Goal: Find specific page/section: Find specific page/section

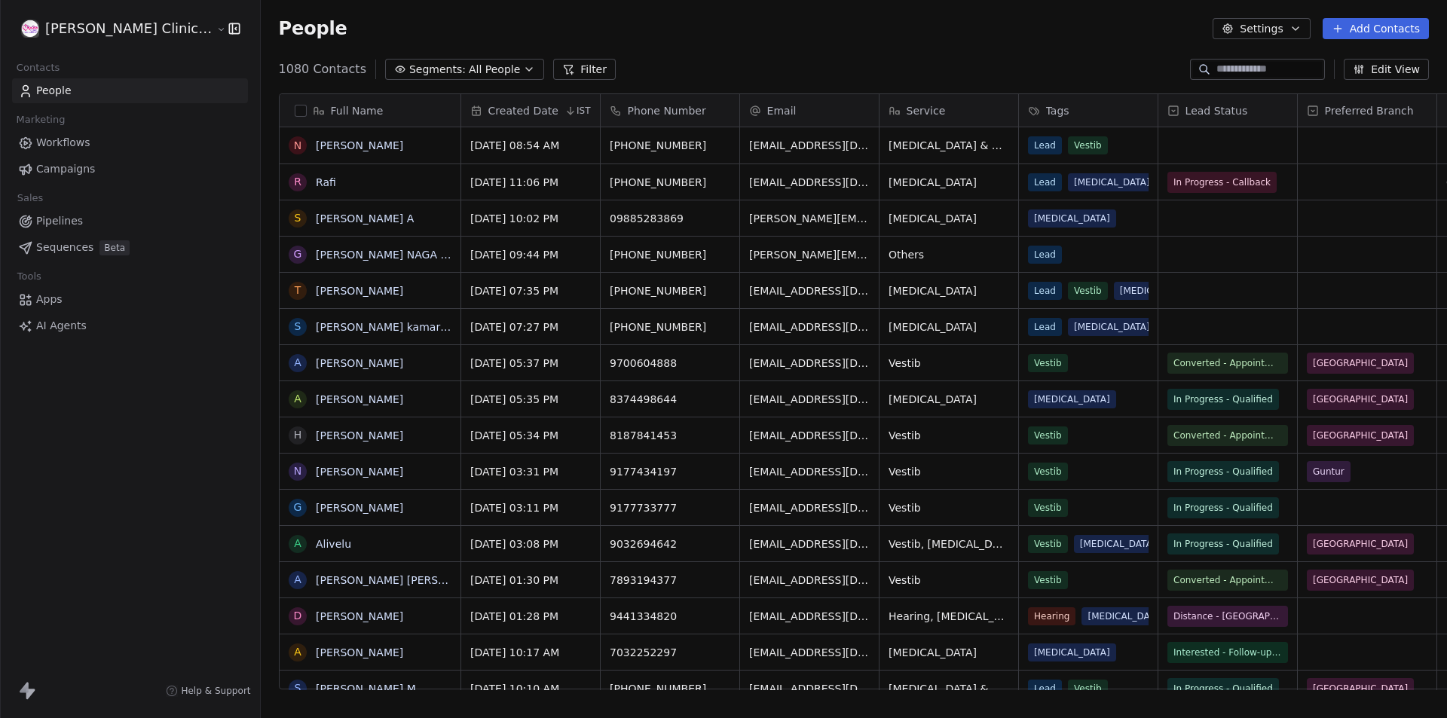
click at [75, 144] on span "Workflows" at bounding box center [63, 143] width 54 height 16
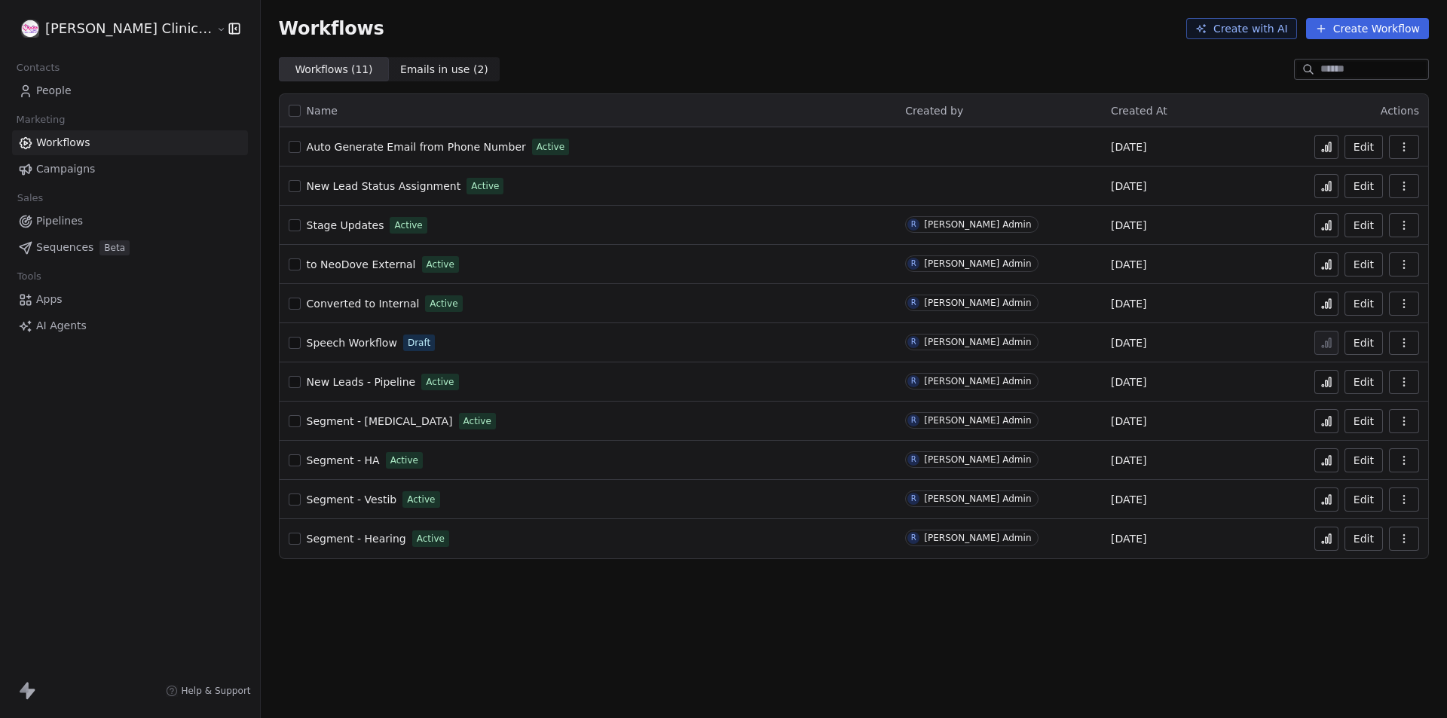
click at [42, 78] on span "Contacts" at bounding box center [38, 68] width 57 height 23
click at [42, 88] on span "People" at bounding box center [53, 91] width 35 height 16
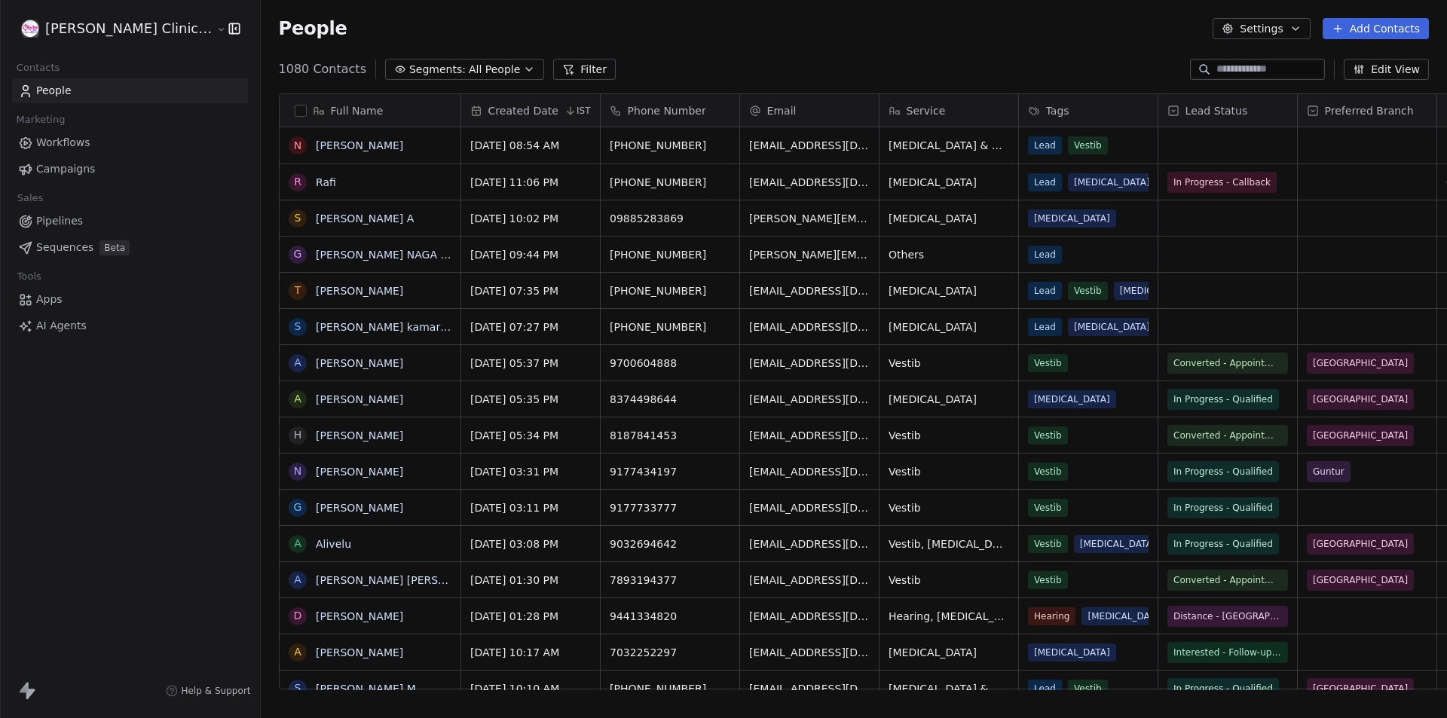
click at [56, 304] on span "Apps" at bounding box center [49, 300] width 26 height 16
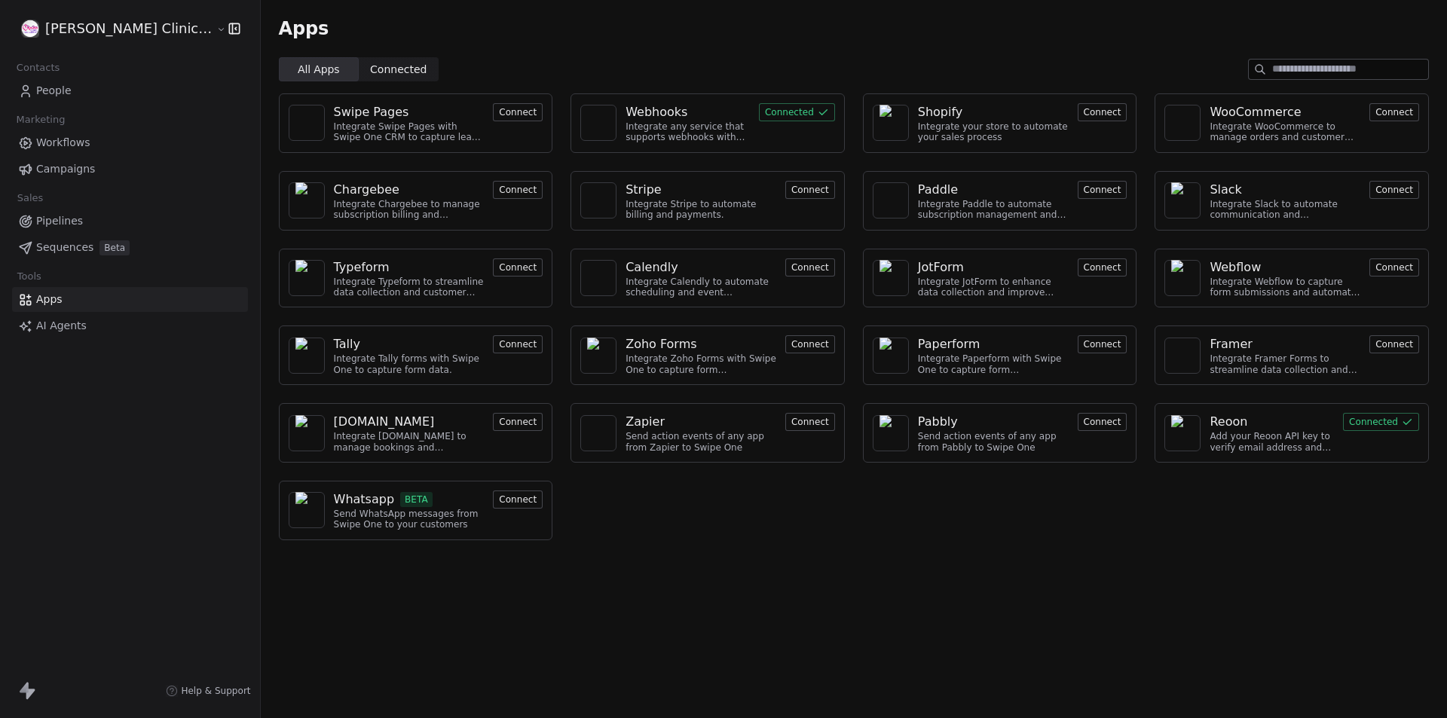
click at [626, 117] on div "Webhooks" at bounding box center [657, 112] width 62 height 18
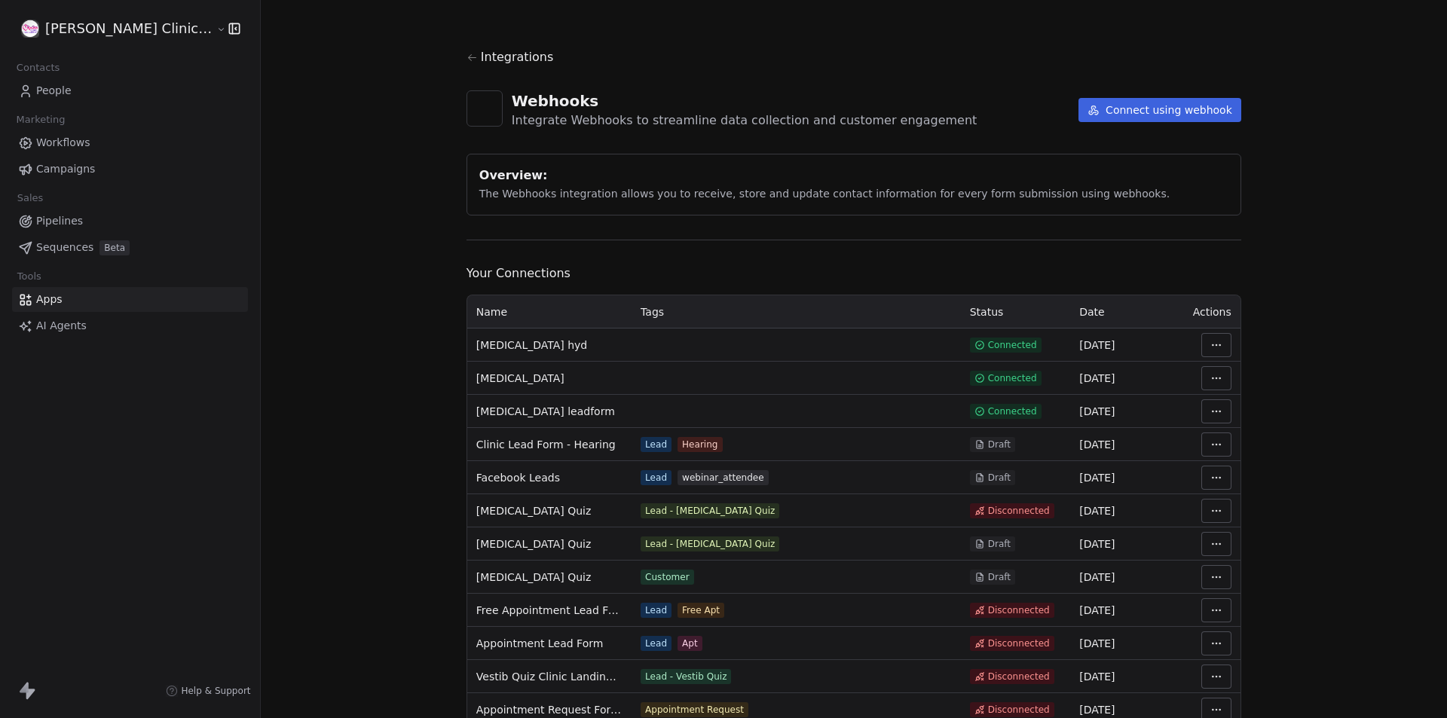
scroll to position [90, 0]
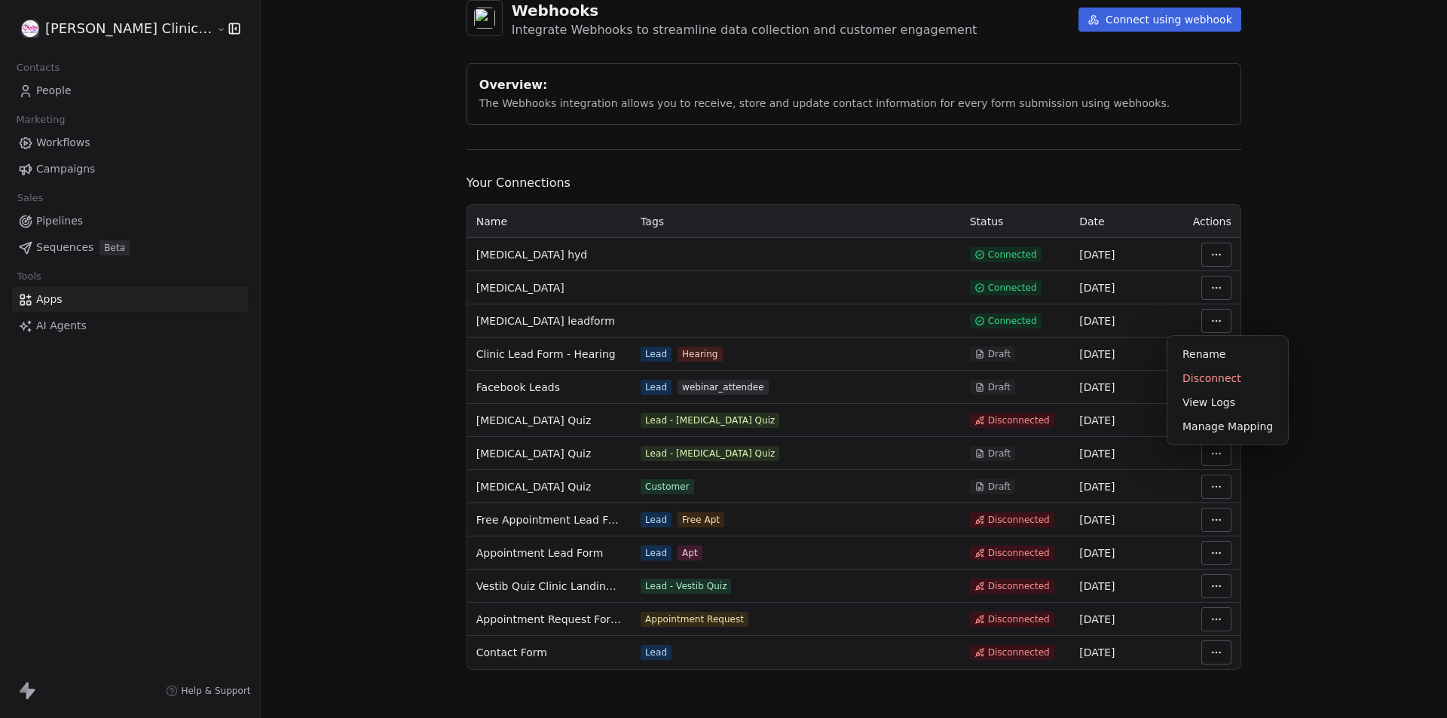
click at [1181, 316] on html "RASYA Clinic External Contacts People Marketing Workflows Campaigns Sales Pipel…" at bounding box center [723, 359] width 1447 height 718
click at [1218, 402] on div "View Logs" at bounding box center [1228, 402] width 109 height 24
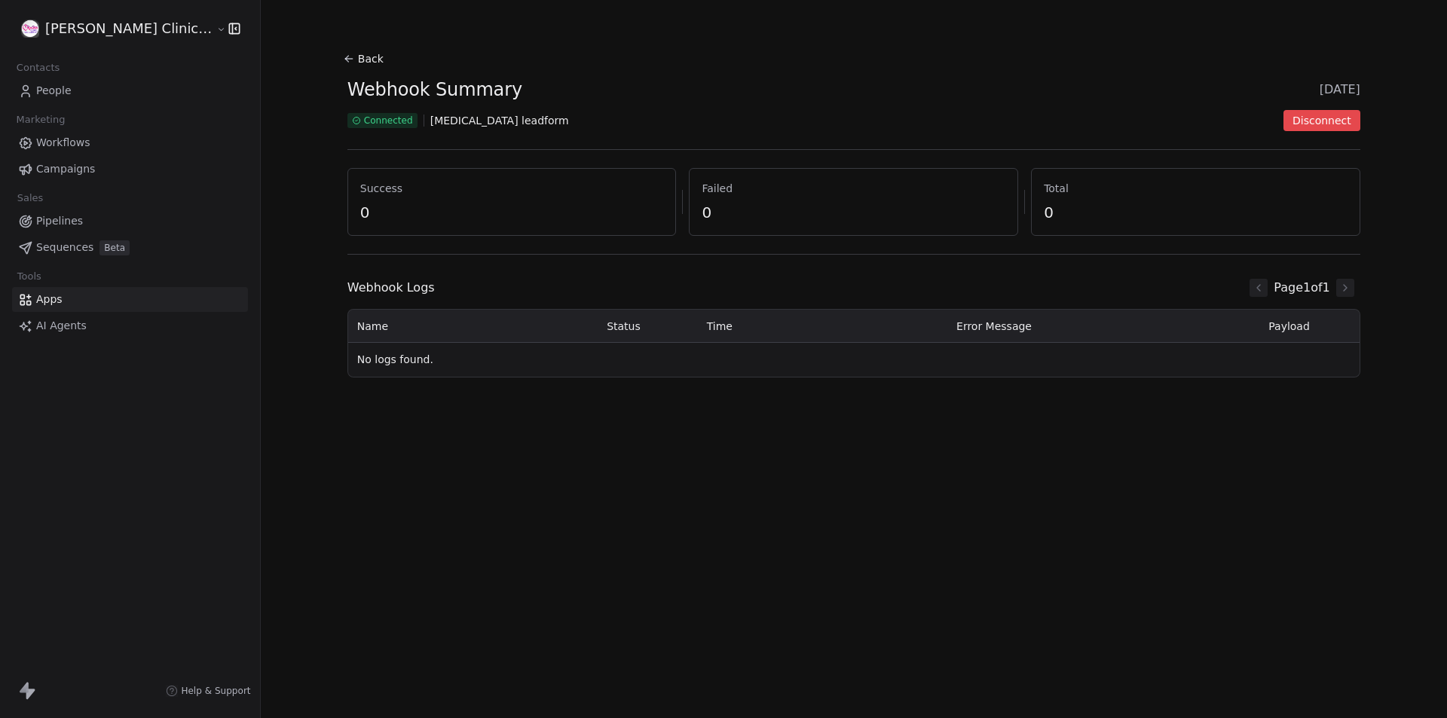
click at [345, 57] on icon at bounding box center [346, 57] width 3 height 3
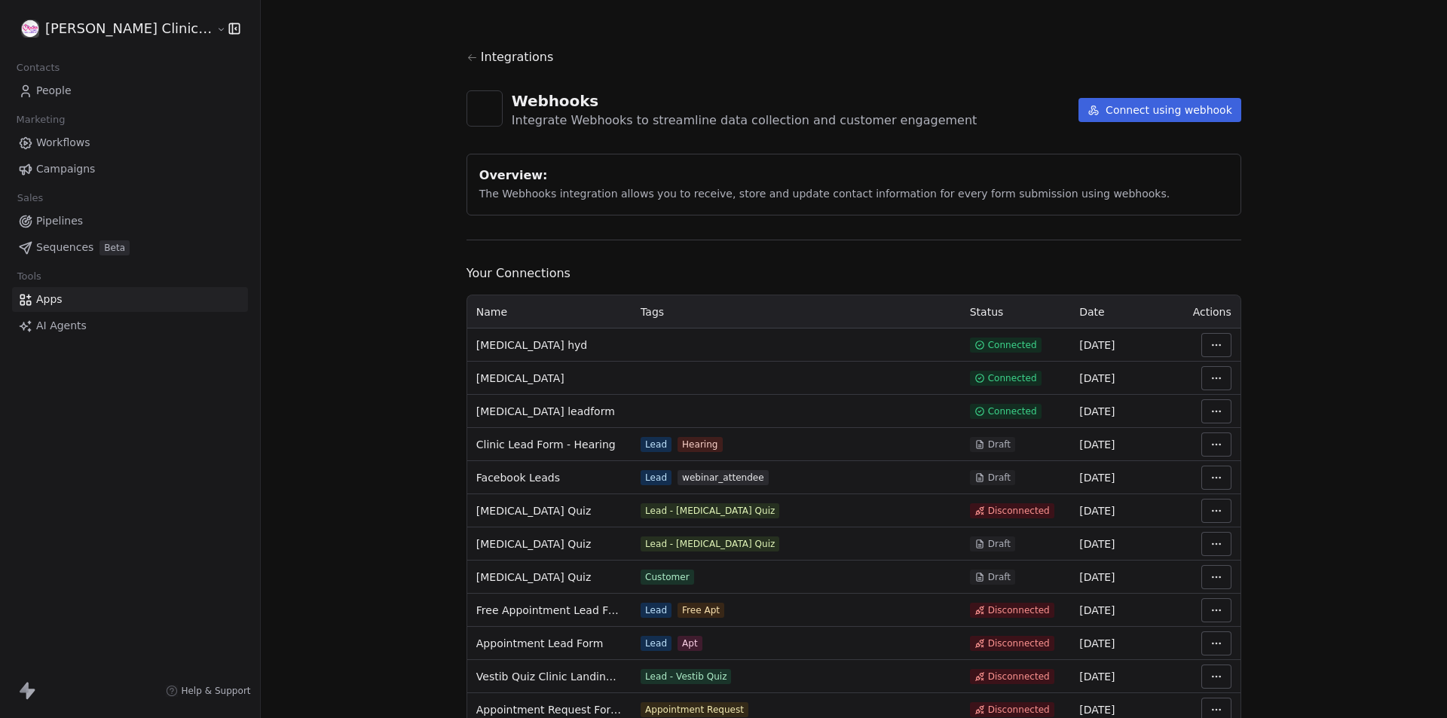
click at [1182, 378] on html "RASYA Clinic External Contacts People Marketing Workflows Campaigns Sales Pipel…" at bounding box center [723, 359] width 1447 height 718
click at [1214, 456] on div "View Logs" at bounding box center [1228, 460] width 109 height 24
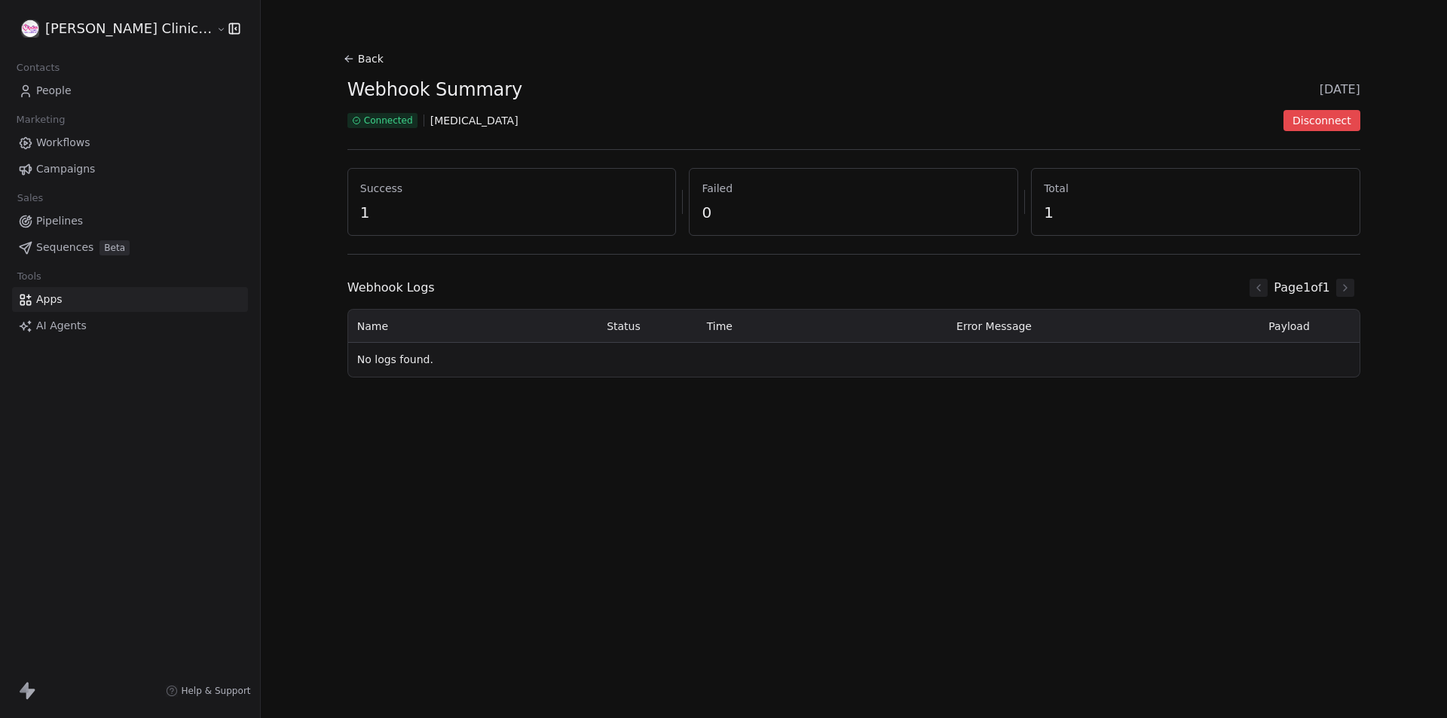
click at [345, 59] on icon at bounding box center [348, 59] width 7 height 0
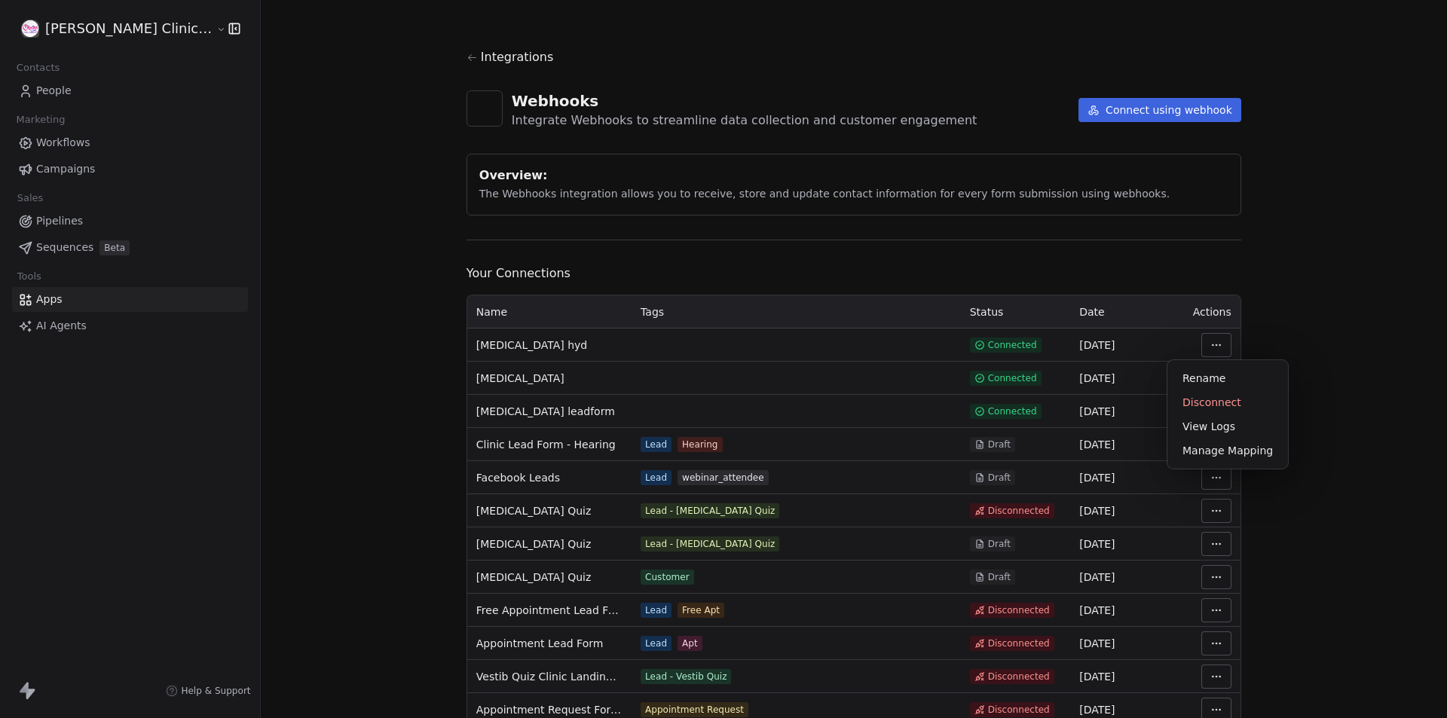
click at [1180, 346] on html "RASYA Clinic External Contacts People Marketing Workflows Campaigns Sales Pipel…" at bounding box center [723, 359] width 1447 height 718
click at [1216, 427] on div "View Logs" at bounding box center [1228, 427] width 109 height 24
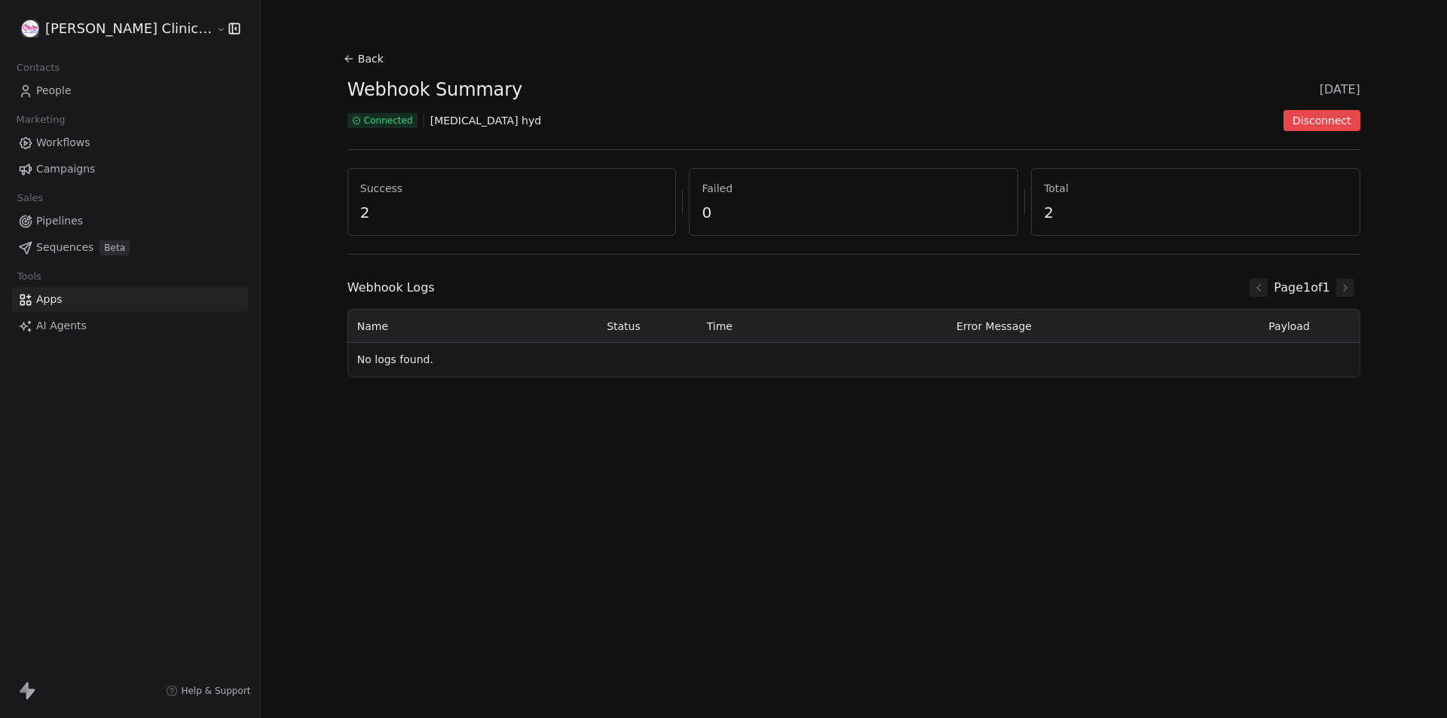
click at [341, 66] on button "Back" at bounding box center [365, 58] width 48 height 27
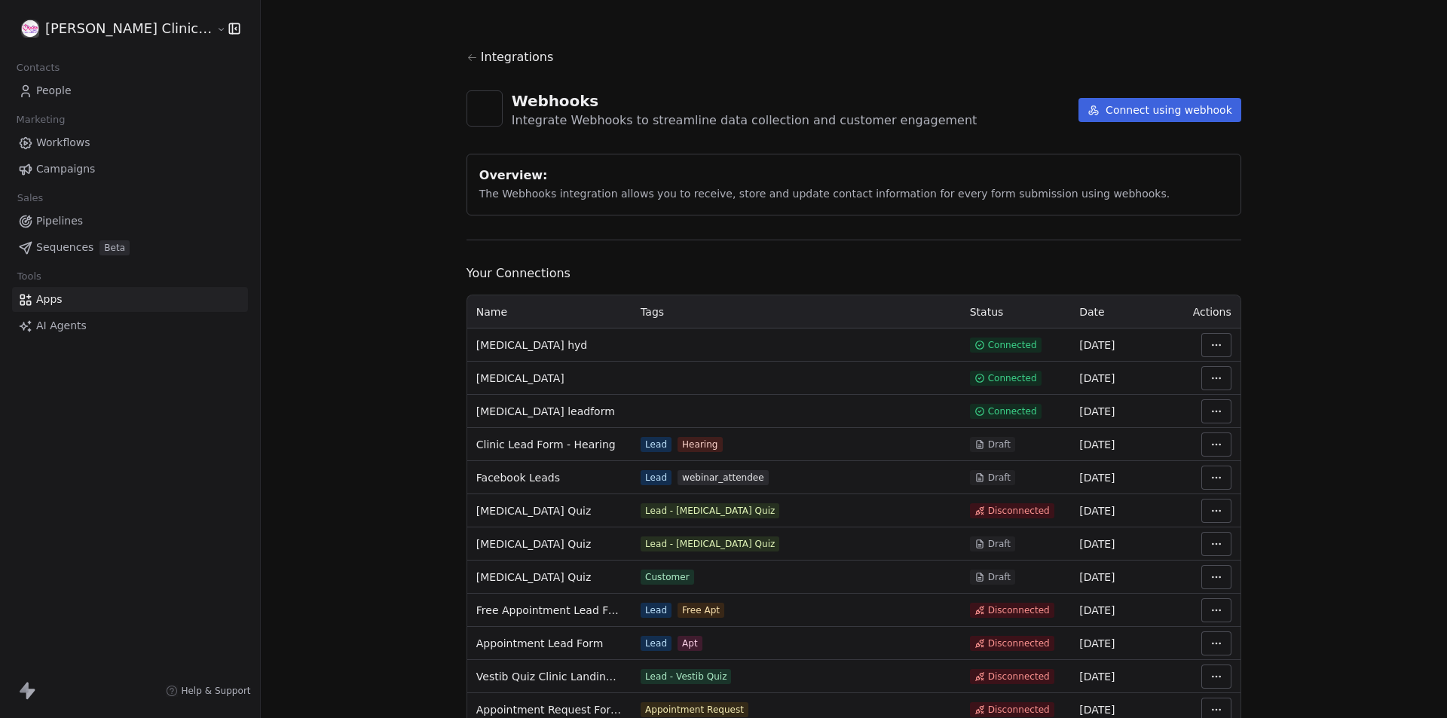
scroll to position [90, 0]
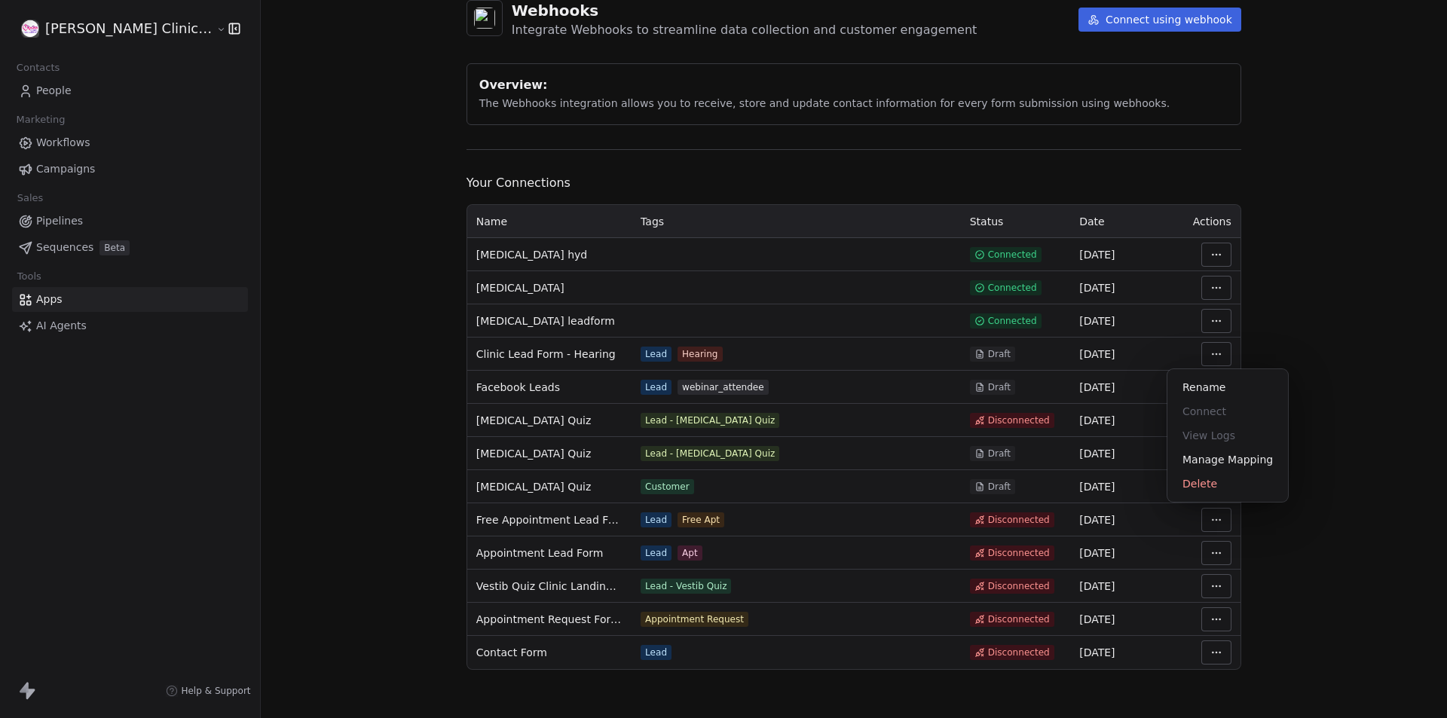
click at [1183, 352] on html "RASYA Clinic External Contacts People Marketing Workflows Campaigns Sales Pipel…" at bounding box center [723, 359] width 1447 height 718
click at [1390, 580] on html "RASYA Clinic External Contacts People Marketing Workflows Campaigns Sales Pipel…" at bounding box center [723, 359] width 1447 height 718
click at [1183, 381] on html "RASYA Clinic External Contacts People Marketing Workflows Campaigns Sales Pipel…" at bounding box center [723, 359] width 1447 height 718
click at [1394, 486] on html "RASYA Clinic External Contacts People Marketing Workflows Campaigns Sales Pipel…" at bounding box center [723, 359] width 1447 height 718
click at [1176, 659] on html "RASYA Clinic External Contacts People Marketing Workflows Campaigns Sales Pipel…" at bounding box center [723, 359] width 1447 height 718
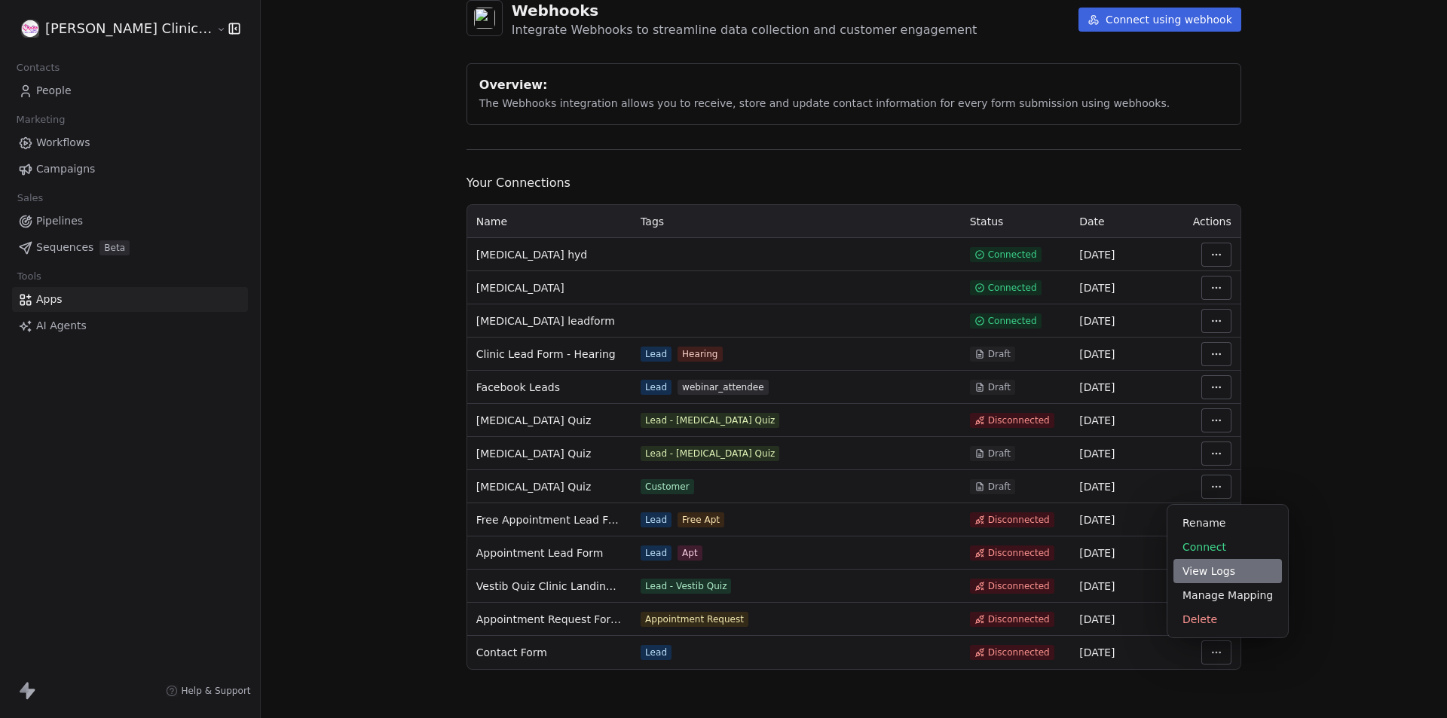
click at [1199, 574] on div "View Logs" at bounding box center [1228, 571] width 109 height 24
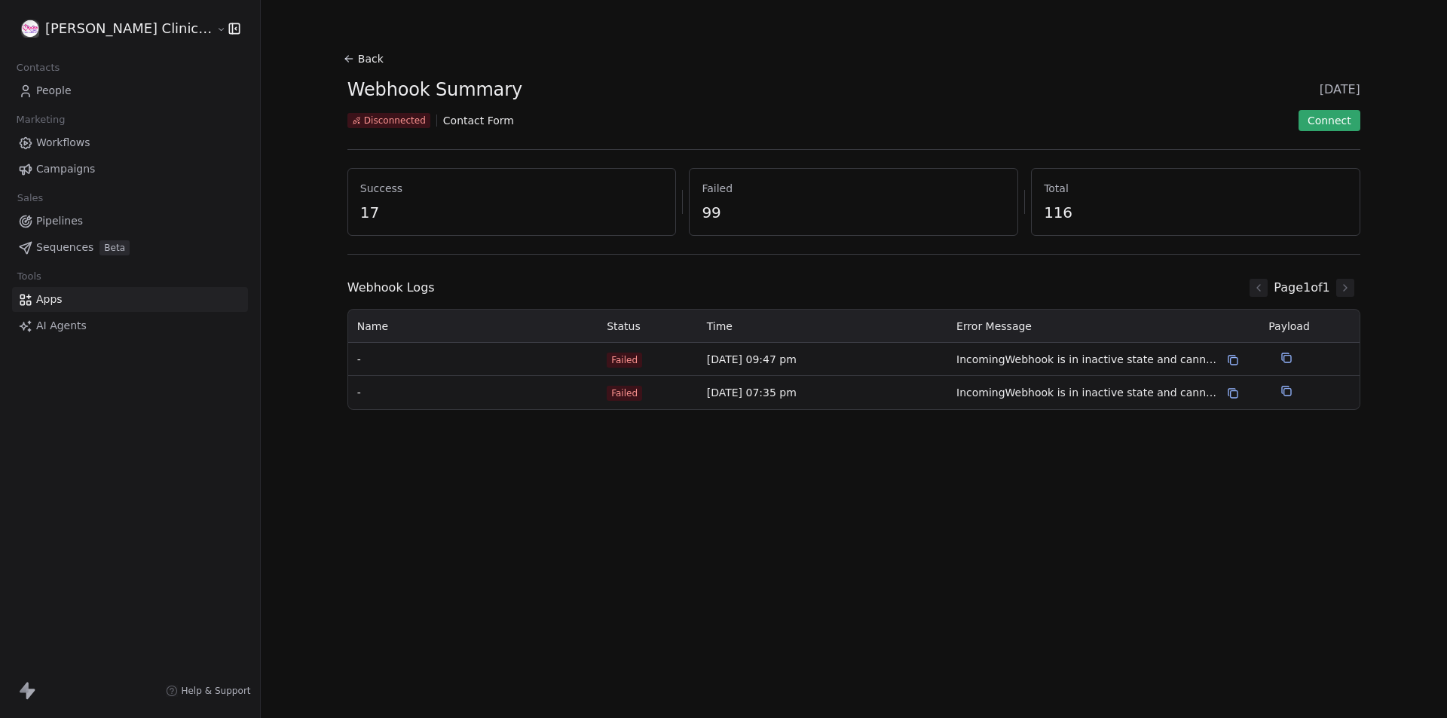
click at [311, 55] on section "Back Webhook Summary 22 Jan 2025 Disconnected Contact Form Connect Success 17 F…" at bounding box center [853, 229] width 1085 height 458
click at [343, 58] on icon at bounding box center [349, 59] width 12 height 12
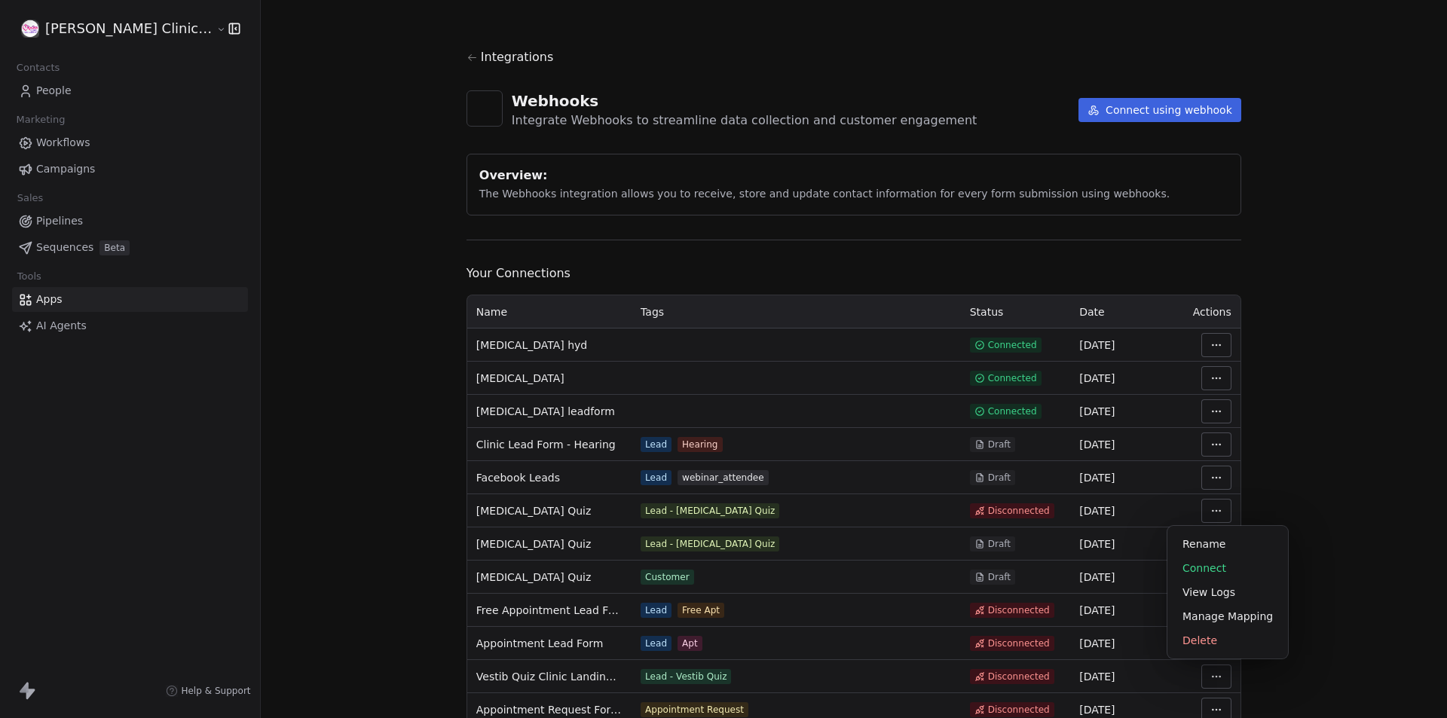
click at [1186, 503] on html "RASYA Clinic External Contacts People Marketing Workflows Campaigns Sales Pipel…" at bounding box center [723, 359] width 1447 height 718
click at [1223, 597] on div "View Logs" at bounding box center [1228, 592] width 109 height 24
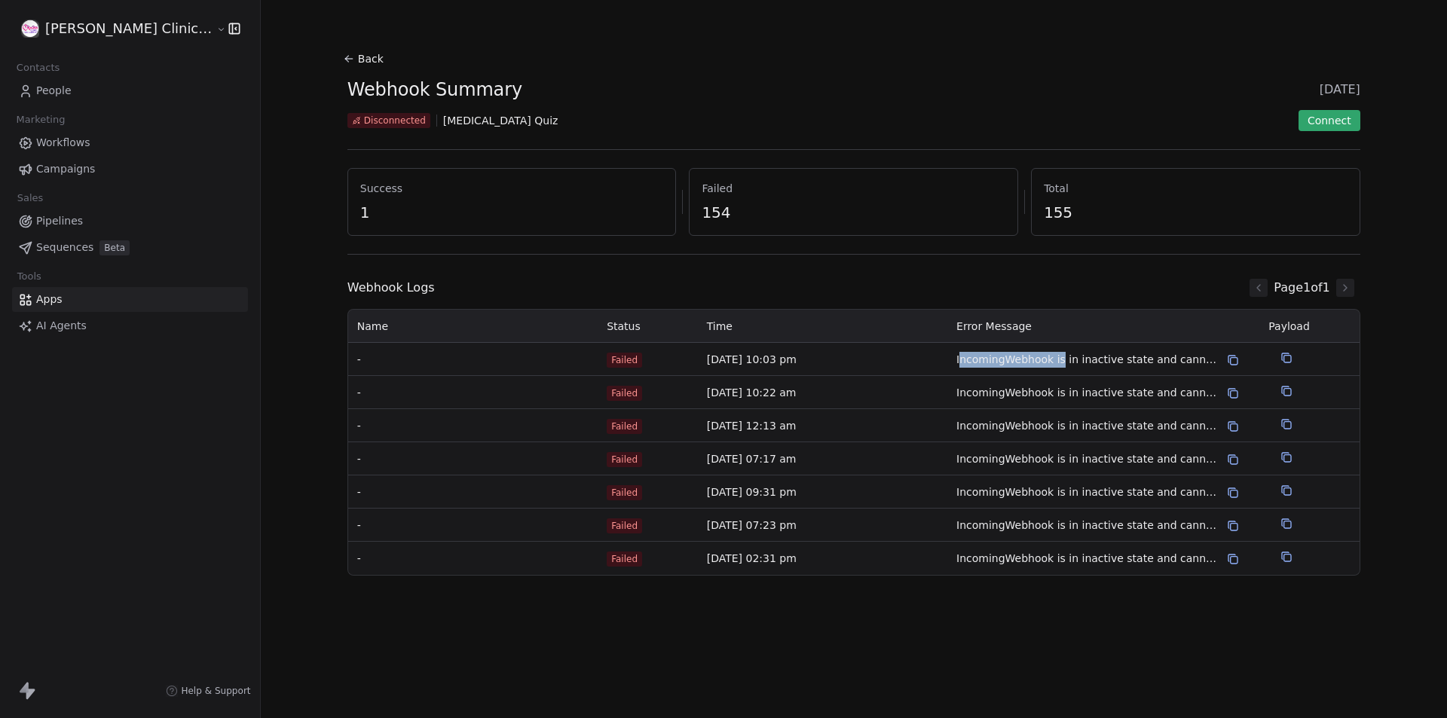
drag, startPoint x: 931, startPoint y: 359, endPoint x: 1100, endPoint y: 365, distance: 169.7
click at [1100, 365] on span "IncomingWebhook is in inactive state and cannot process webhooks" at bounding box center [1088, 360] width 265 height 16
click at [1081, 371] on td "IncomingWebhook is in inactive state and cannot process webhooks" at bounding box center [1103, 359] width 312 height 33
click at [343, 61] on icon at bounding box center [349, 59] width 12 height 12
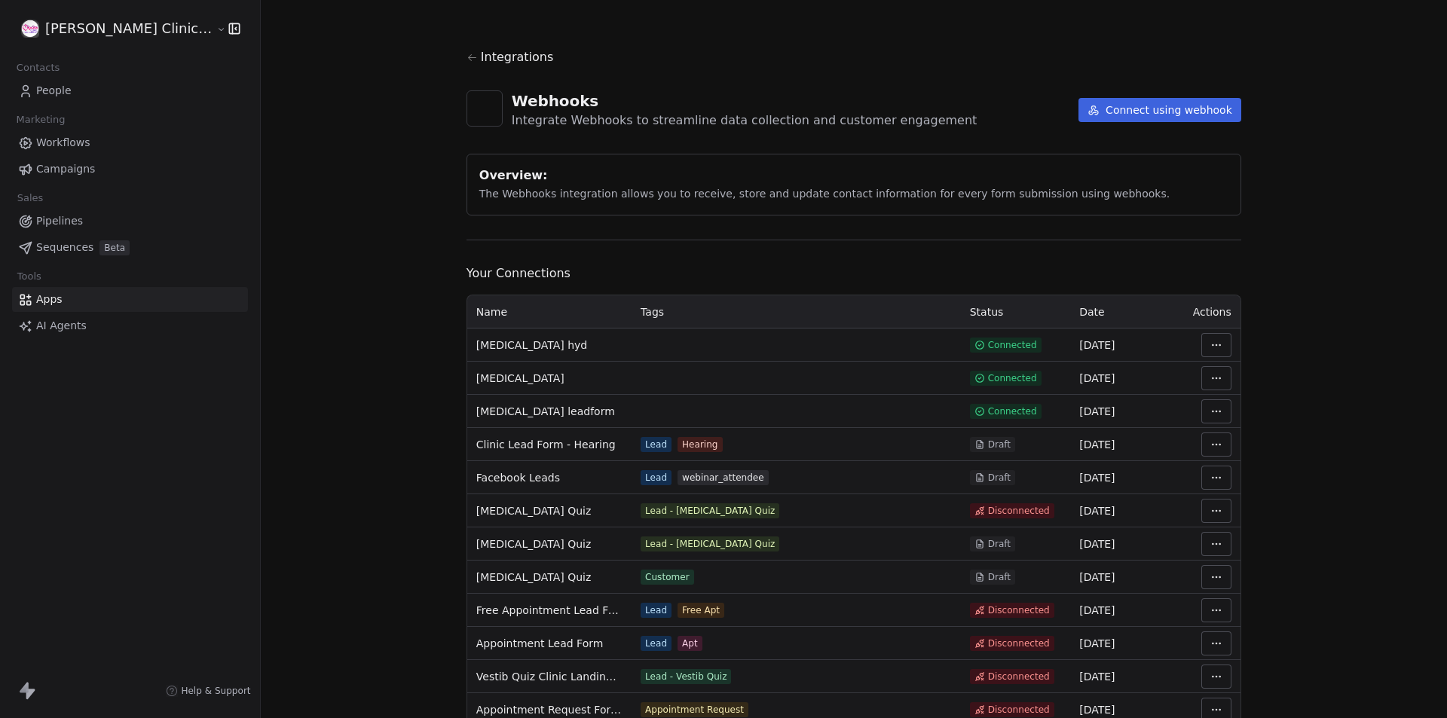
click at [49, 139] on span "Workflows" at bounding box center [63, 143] width 54 height 16
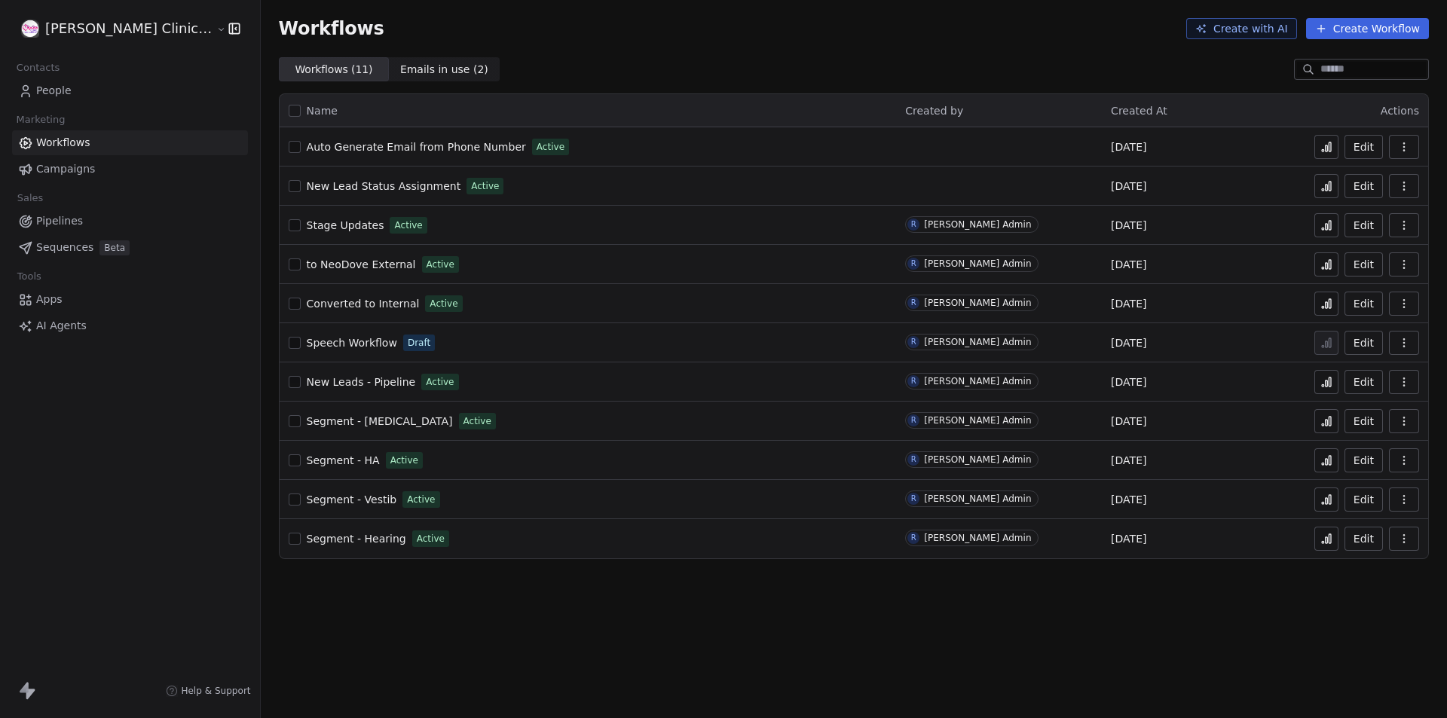
click at [419, 144] on span "Auto Generate Email from Phone Number" at bounding box center [416, 147] width 219 height 12
click at [1331, 142] on icon at bounding box center [1330, 146] width 2 height 9
click at [390, 142] on span "Auto Generate Email from Phone Number" at bounding box center [416, 147] width 219 height 12
click at [397, 153] on span "Auto Generate Email from Phone Number" at bounding box center [416, 147] width 219 height 12
click at [60, 85] on span "People" at bounding box center [53, 91] width 35 height 16
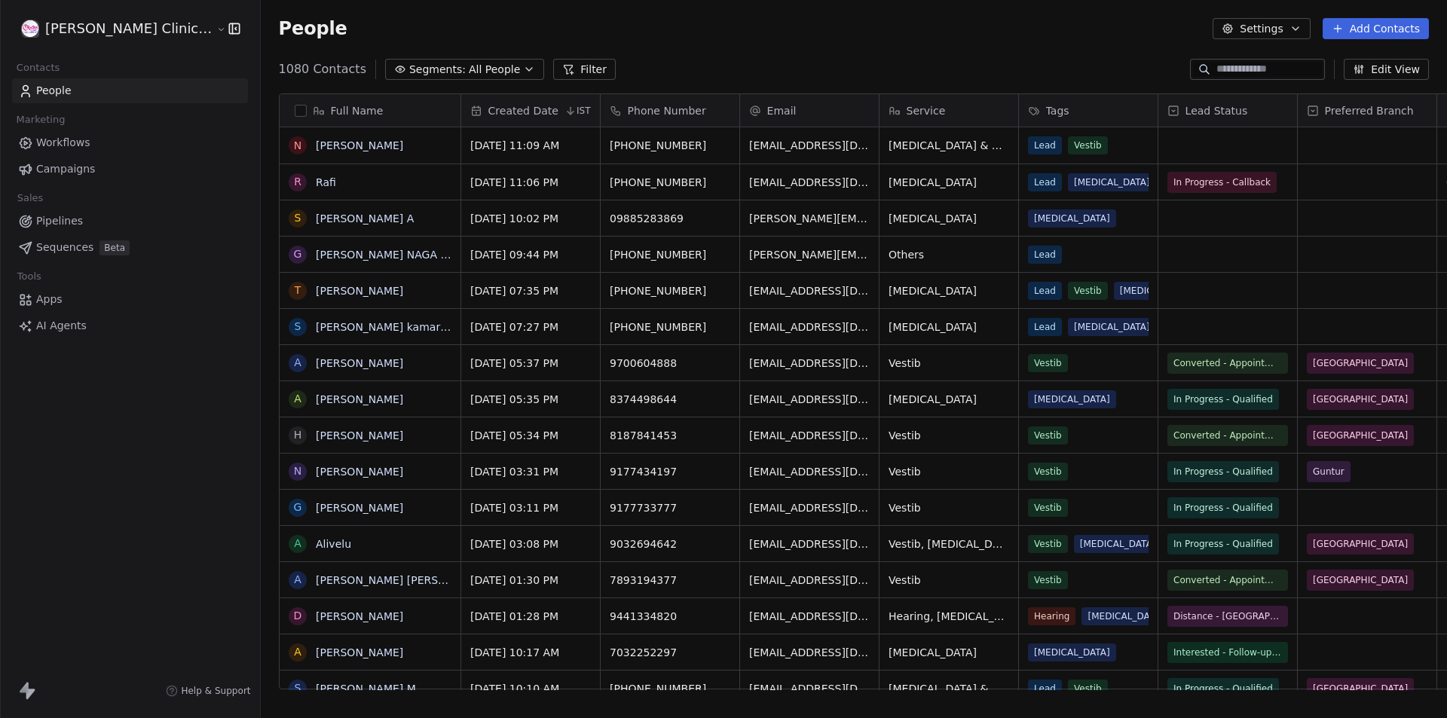
click at [44, 151] on link "Workflows" at bounding box center [130, 142] width 236 height 25
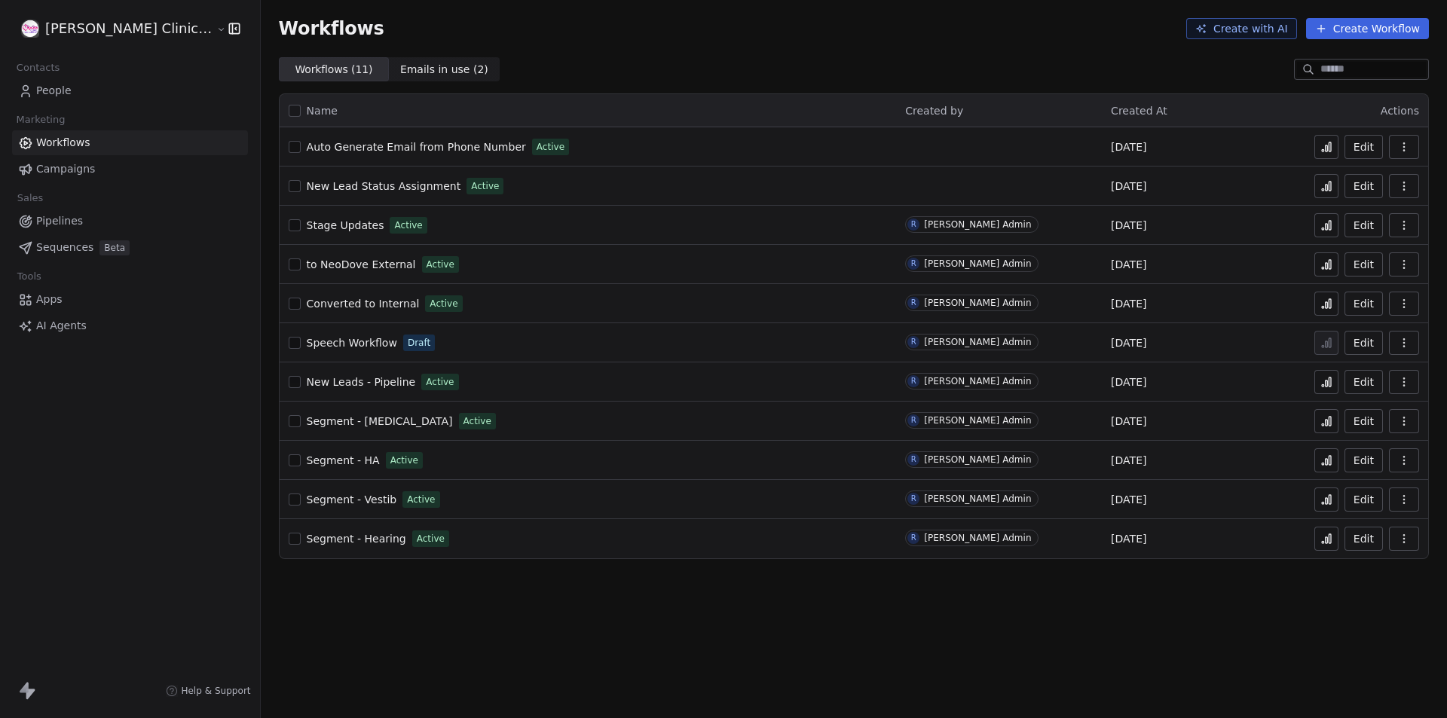
click at [317, 151] on span "Auto Generate Email from Phone Number" at bounding box center [416, 147] width 219 height 12
